Goal: Task Accomplishment & Management: Manage account settings

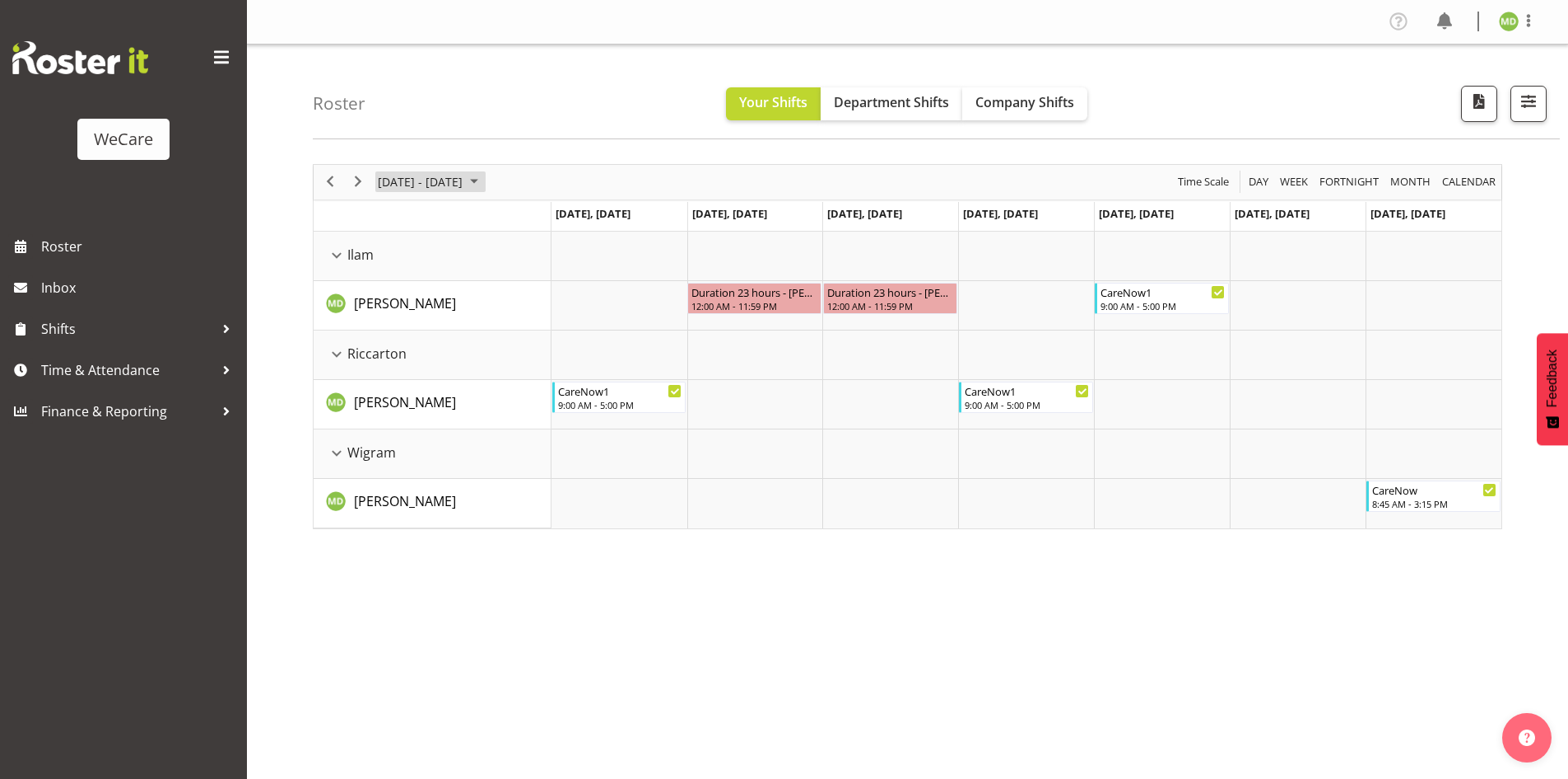
click at [404, 174] on span "[DATE] - [DATE]" at bounding box center [421, 181] width 88 height 21
click at [535, 423] on button "[DATE]" at bounding box center [538, 425] width 56 height 23
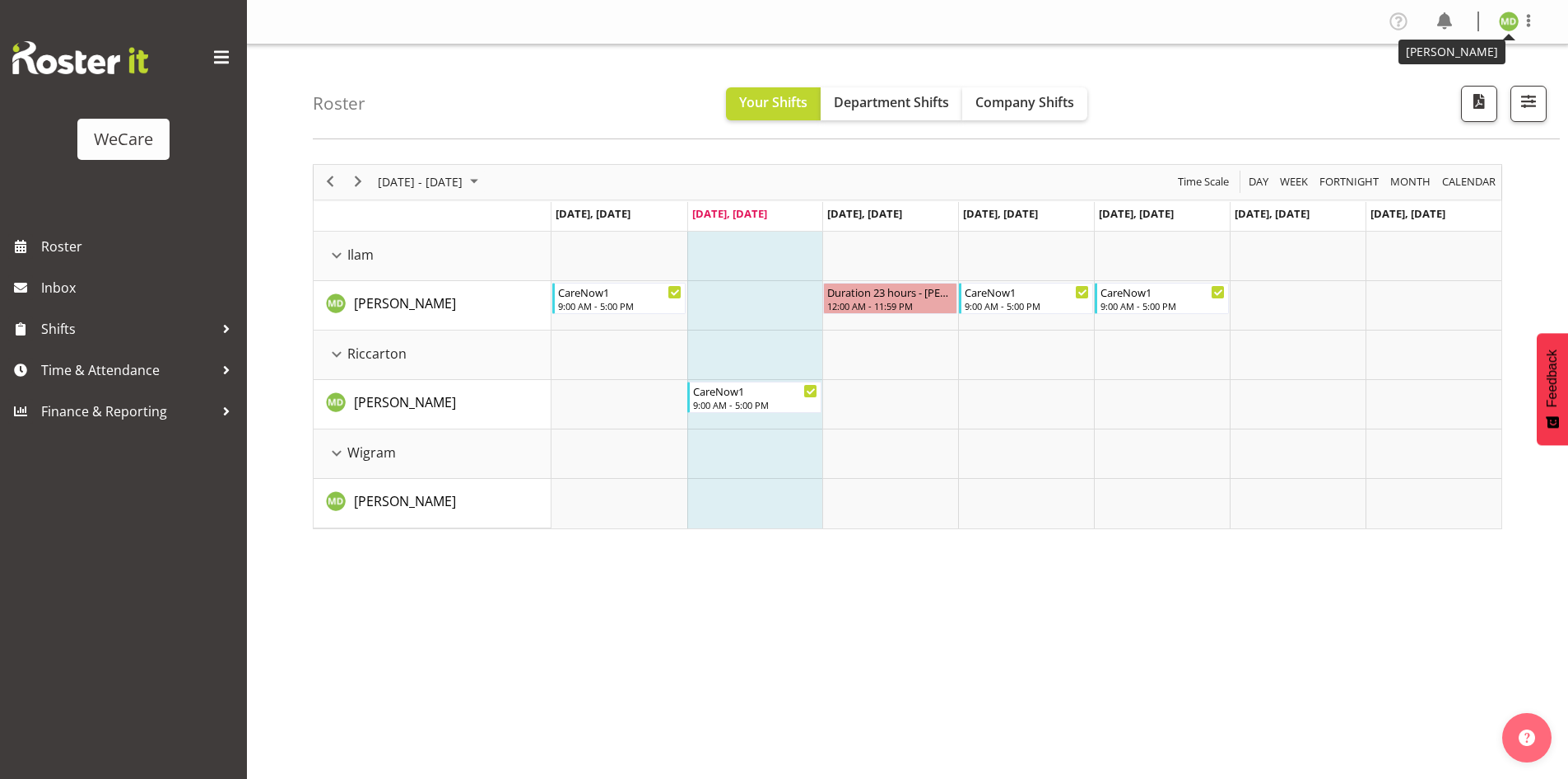
drag, startPoint x: 1516, startPoint y: 20, endPoint x: 1502, endPoint y: 38, distance: 22.8
click at [1516, 19] on img at bounding box center [1509, 22] width 20 height 20
drag, startPoint x: 1466, startPoint y: 82, endPoint x: 1320, endPoint y: 67, distance: 146.8
click at [1466, 82] on link "Log Out" at bounding box center [1460, 87] width 158 height 30
